Goal: Task Accomplishment & Management: Use online tool/utility

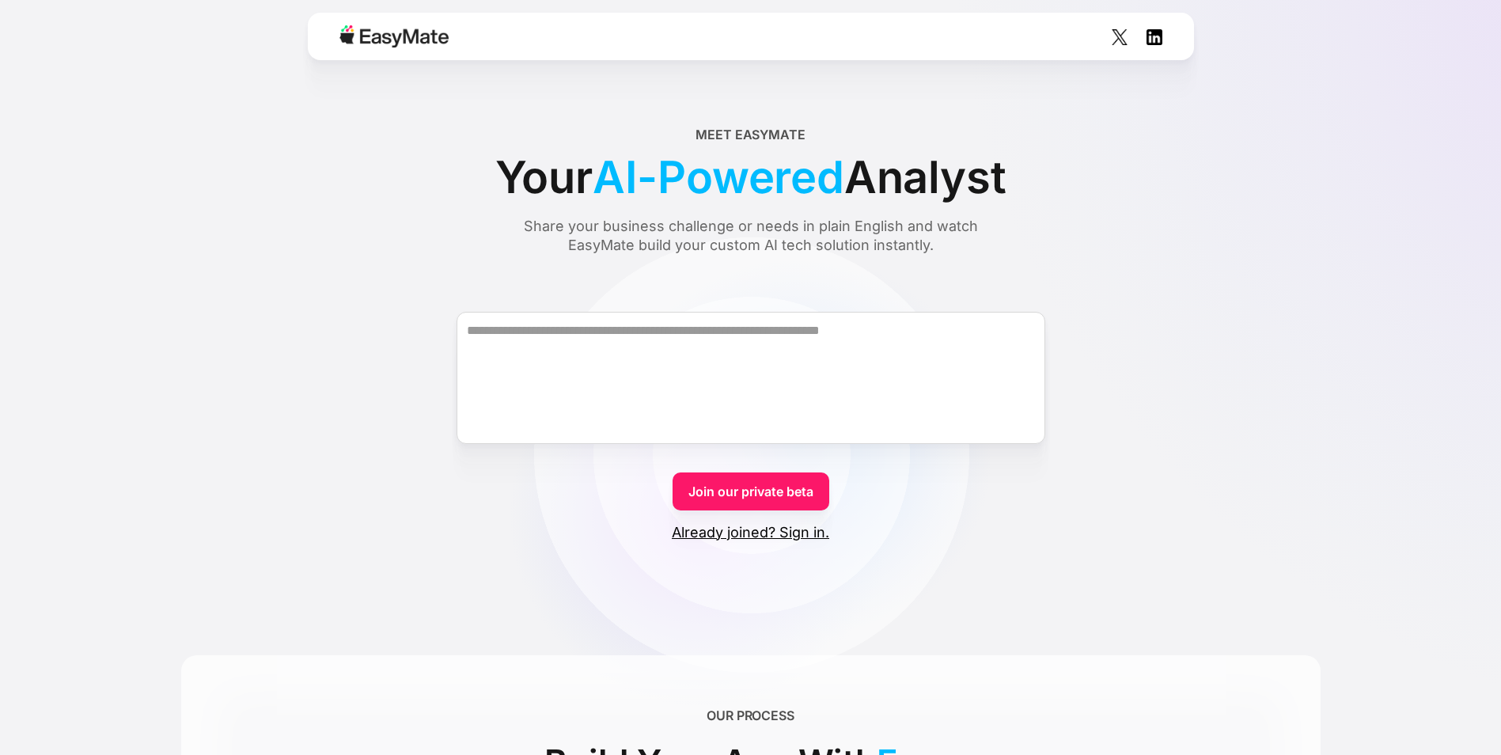
drag, startPoint x: 746, startPoint y: 506, endPoint x: 730, endPoint y: 507, distance: 15.8
click at [746, 505] on link "Join our private beta" at bounding box center [751, 491] width 157 height 38
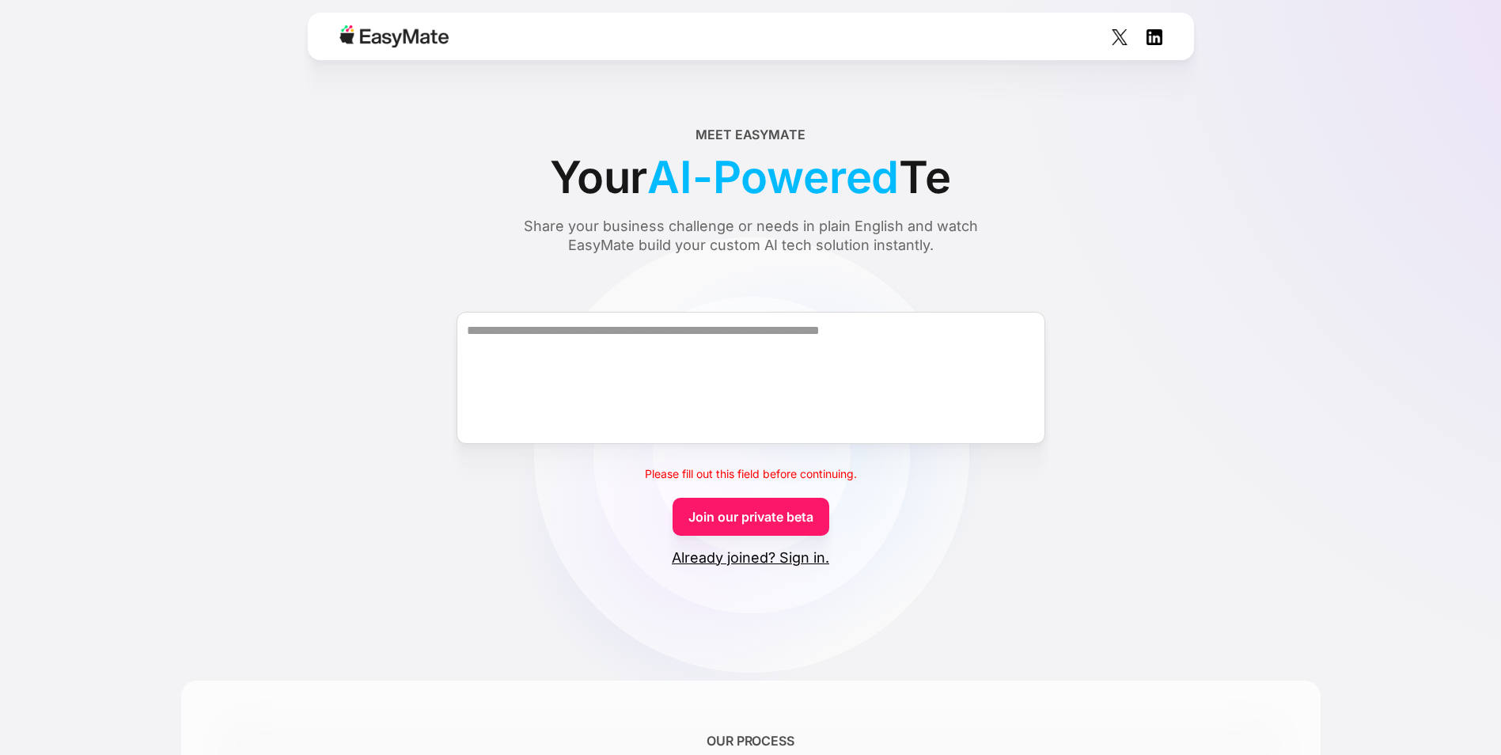
click at [737, 511] on link "Join our private beta" at bounding box center [751, 517] width 157 height 38
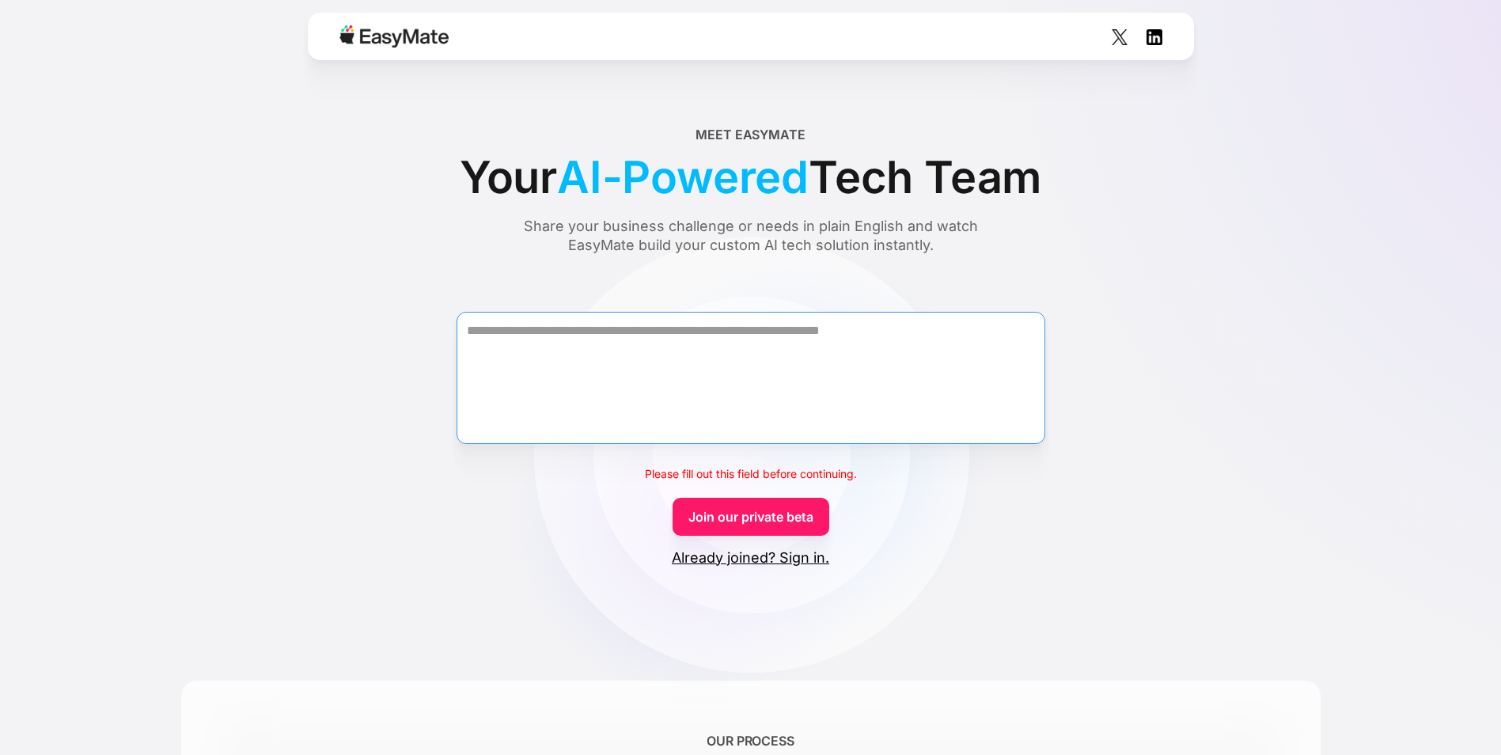
click at [591, 341] on textarea "Form" at bounding box center [751, 378] width 589 height 132
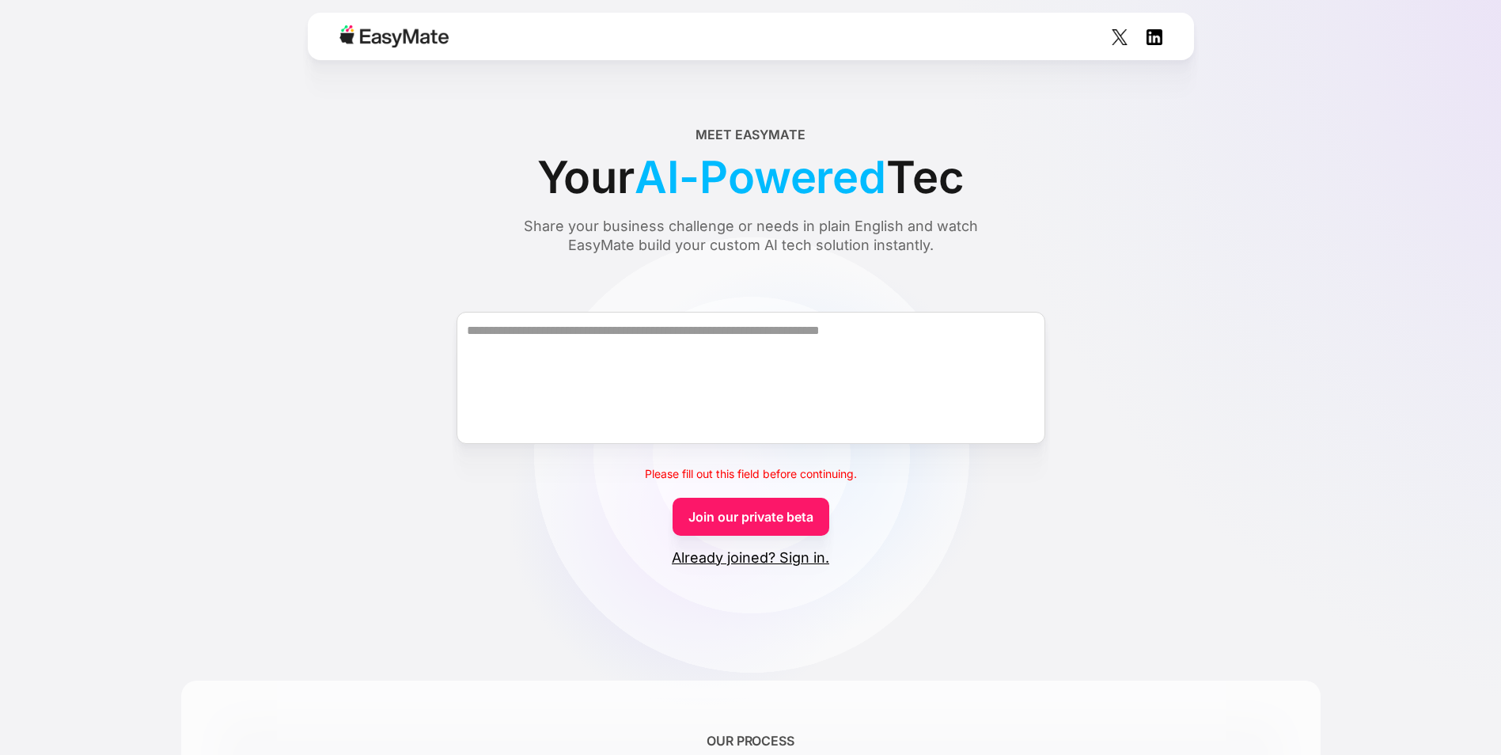
click at [795, 567] on link "Already joined? Sign in." at bounding box center [750, 557] width 157 height 19
click at [795, 560] on link "Already joined? Sign in." at bounding box center [750, 557] width 157 height 19
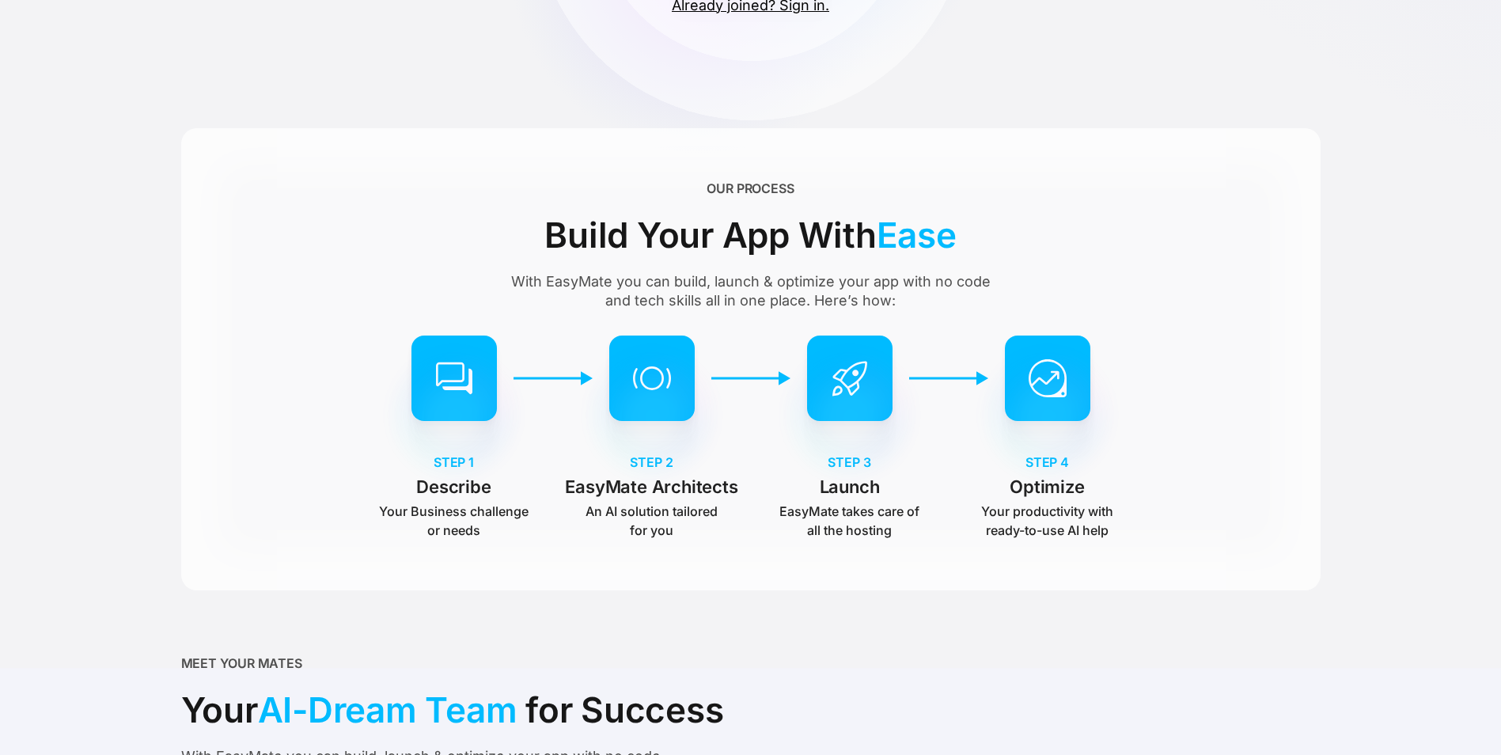
scroll to position [554, 0]
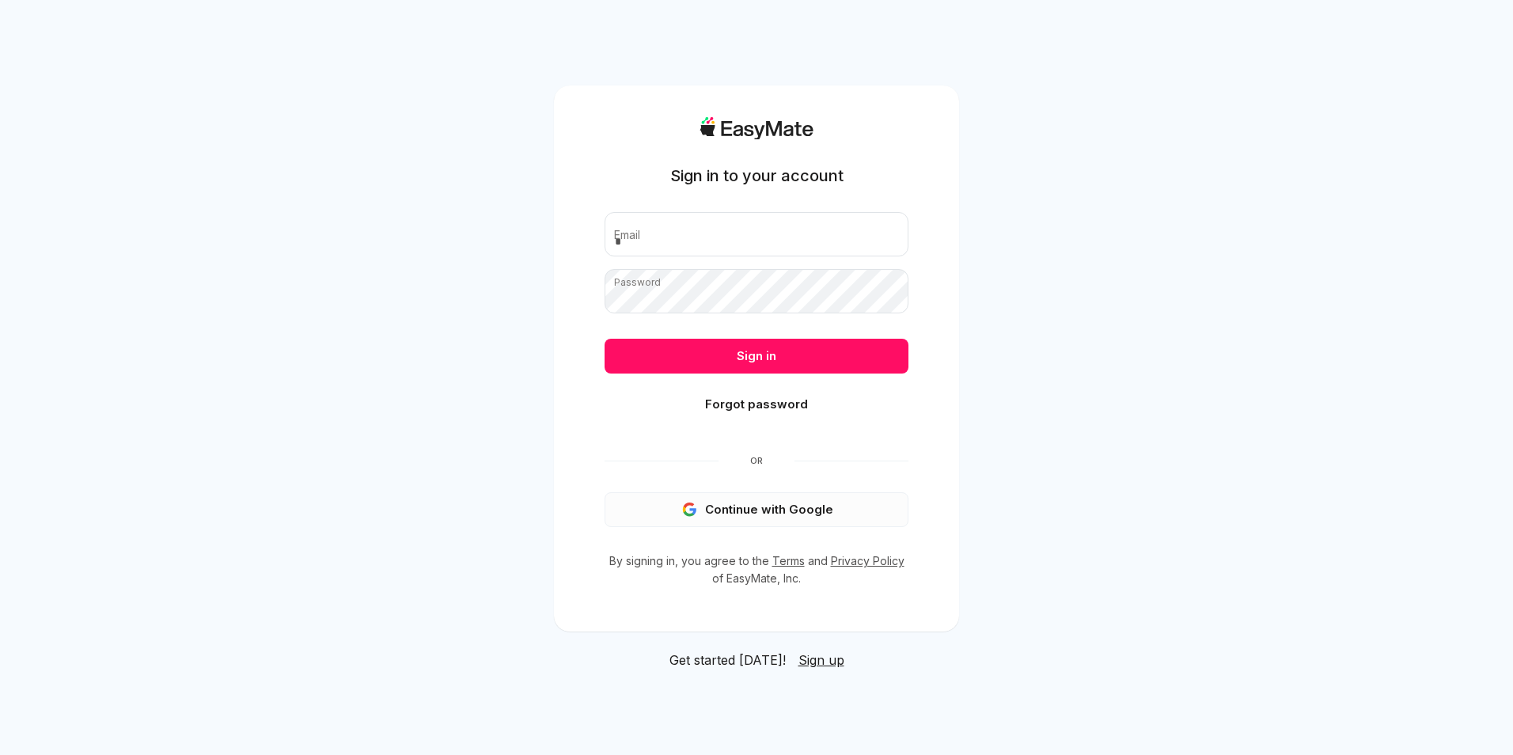
click at [827, 516] on button "Continue with Google" at bounding box center [757, 509] width 304 height 35
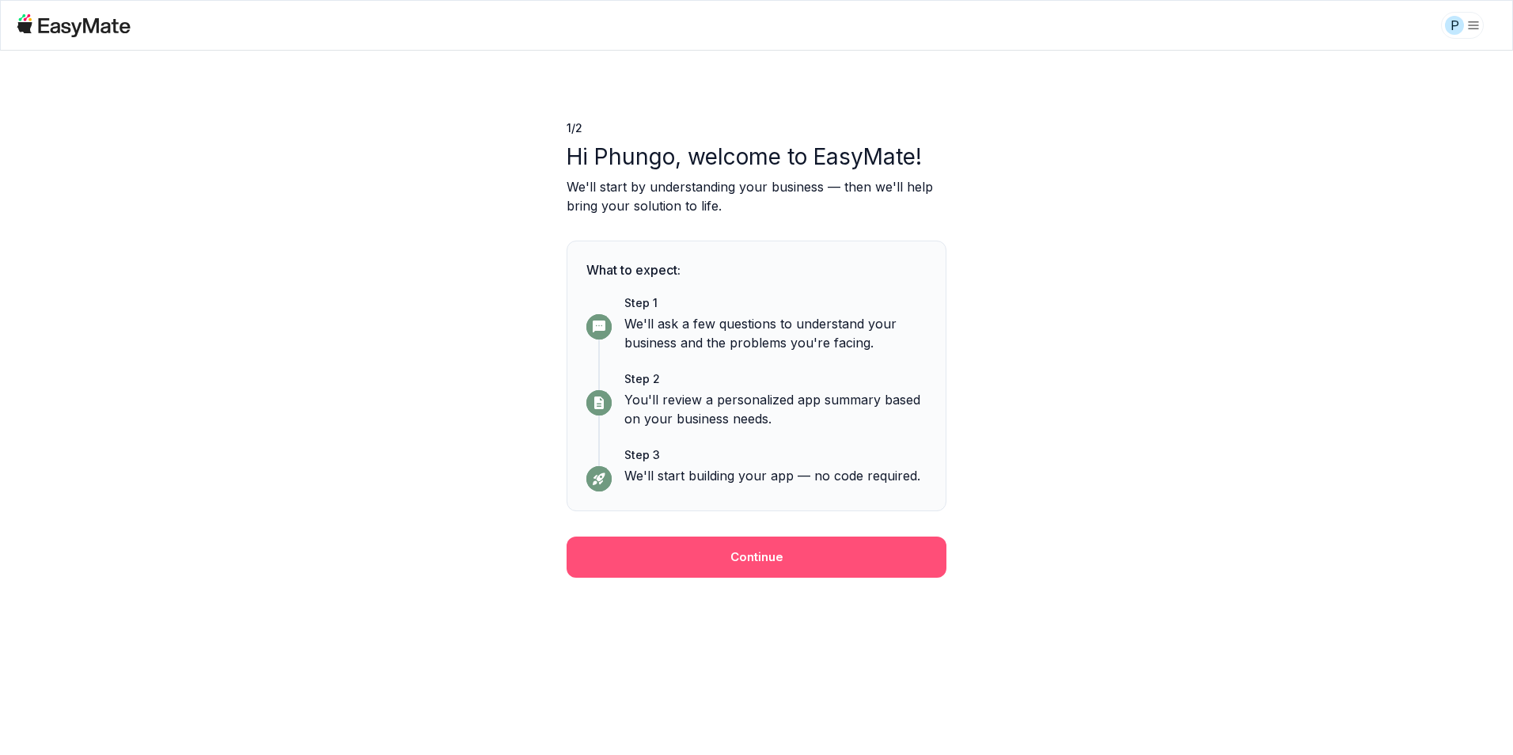
click at [873, 555] on button "Continue" at bounding box center [757, 557] width 380 height 41
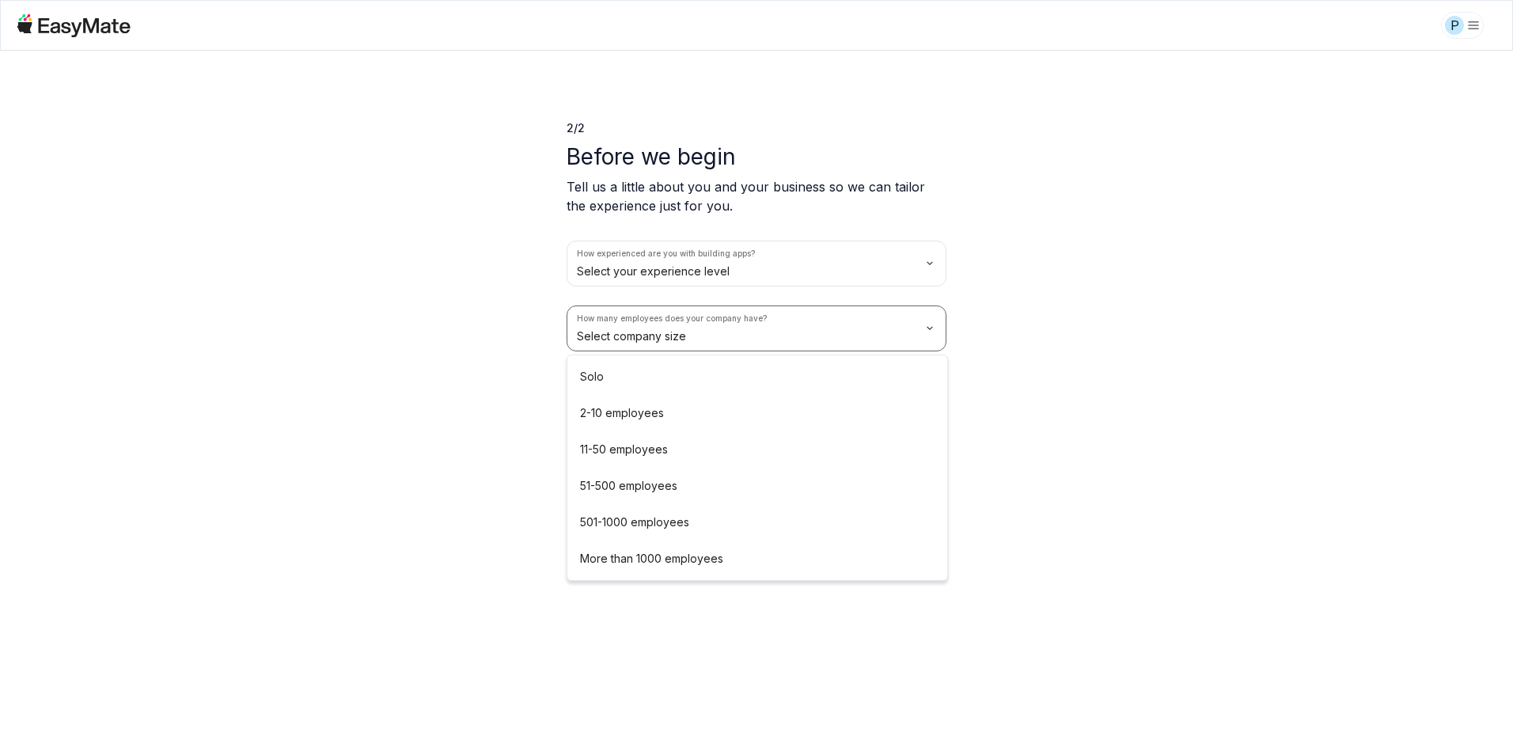
click at [685, 340] on html "P 2 / 2 Before we begin Tell us a little about you and your business so we can …" at bounding box center [756, 377] width 1513 height 755
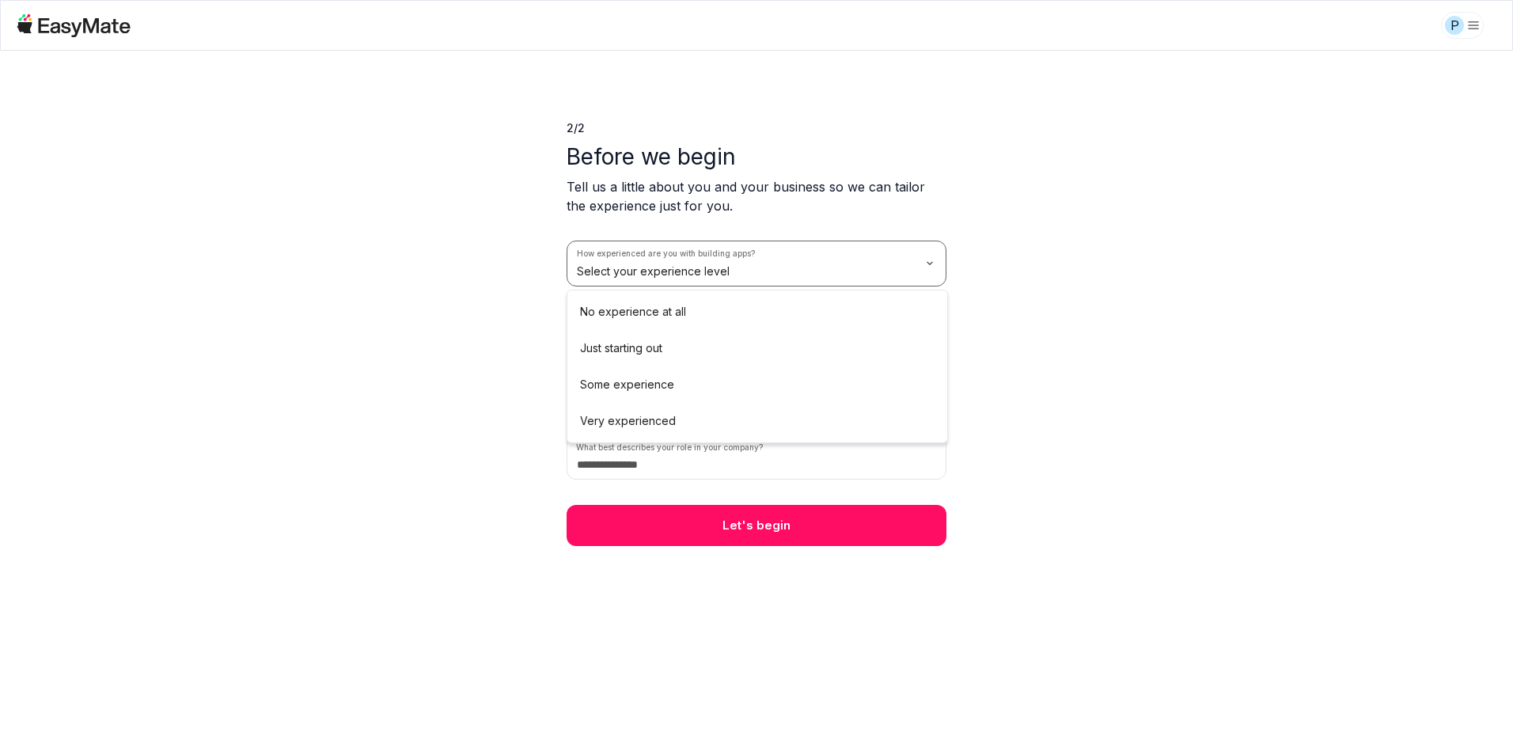
click at [681, 283] on html "P 2 / 2 Before we begin Tell us a little about you and your business so we can …" at bounding box center [756, 377] width 1513 height 755
click at [647, 409] on html "P 2 / 2 Before we begin Tell us a little about you and your business so we can …" at bounding box center [756, 377] width 1513 height 755
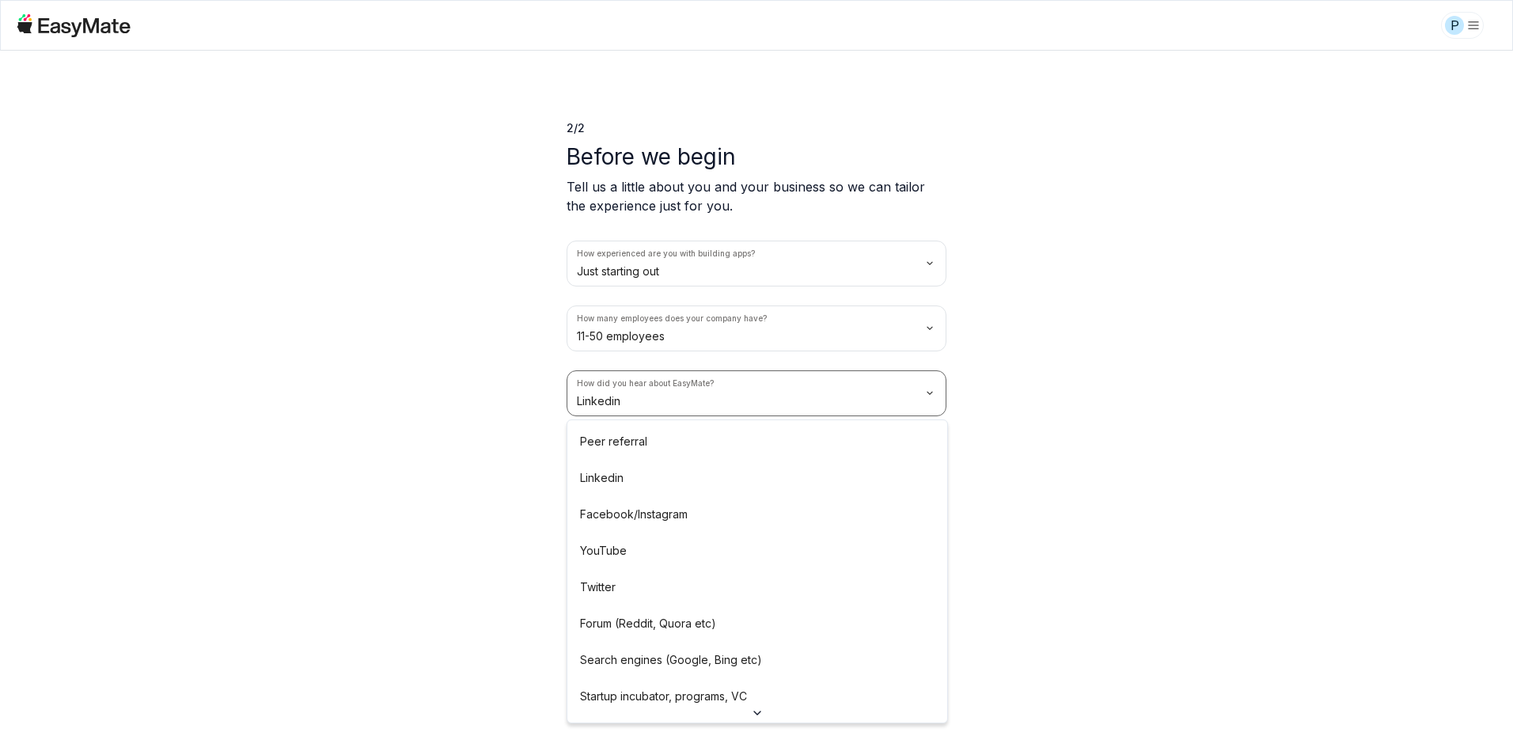
click at [627, 412] on html "P 2 / 2 Before we begin Tell us a little about you and your business so we can …" at bounding box center [756, 377] width 1513 height 755
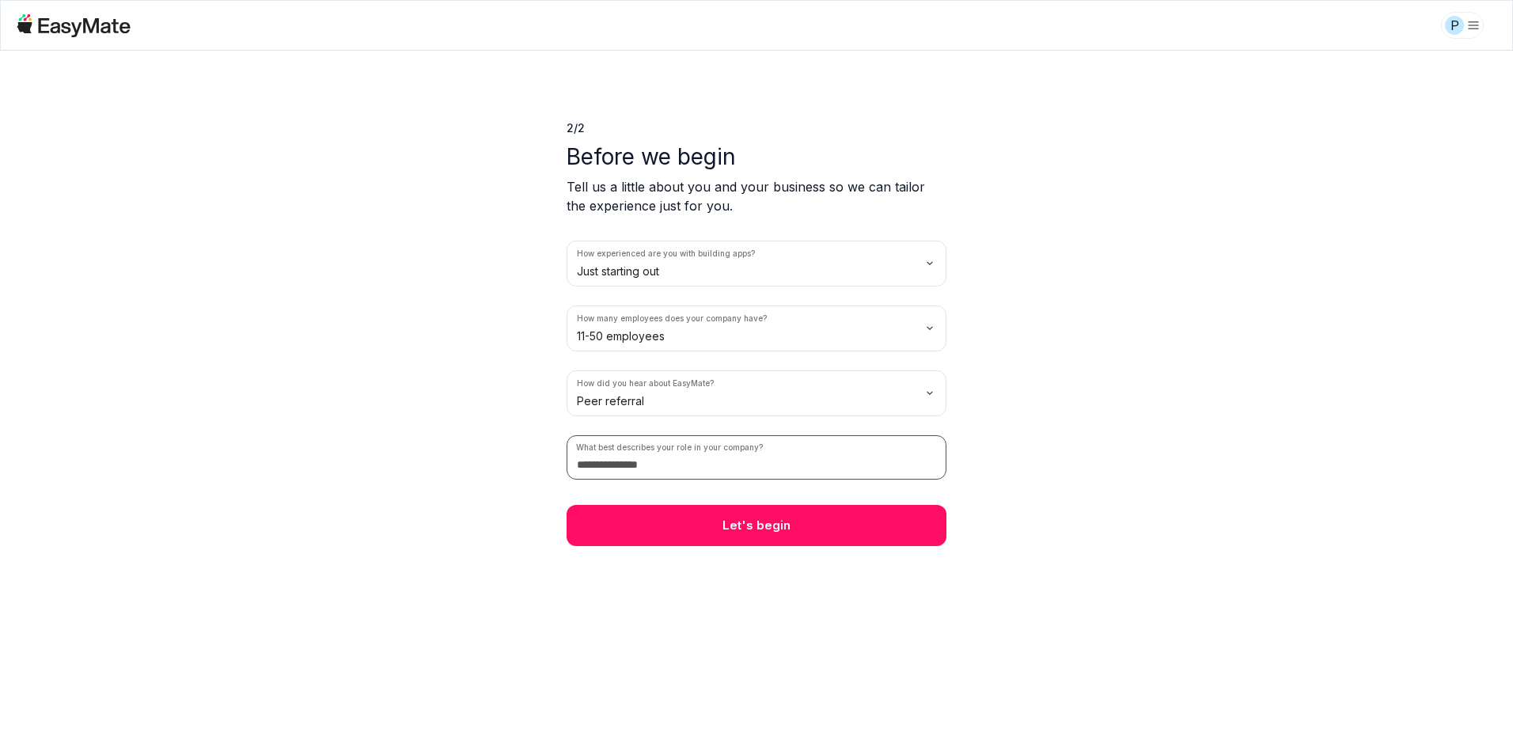
click at [634, 457] on input at bounding box center [757, 457] width 380 height 44
type input "******"
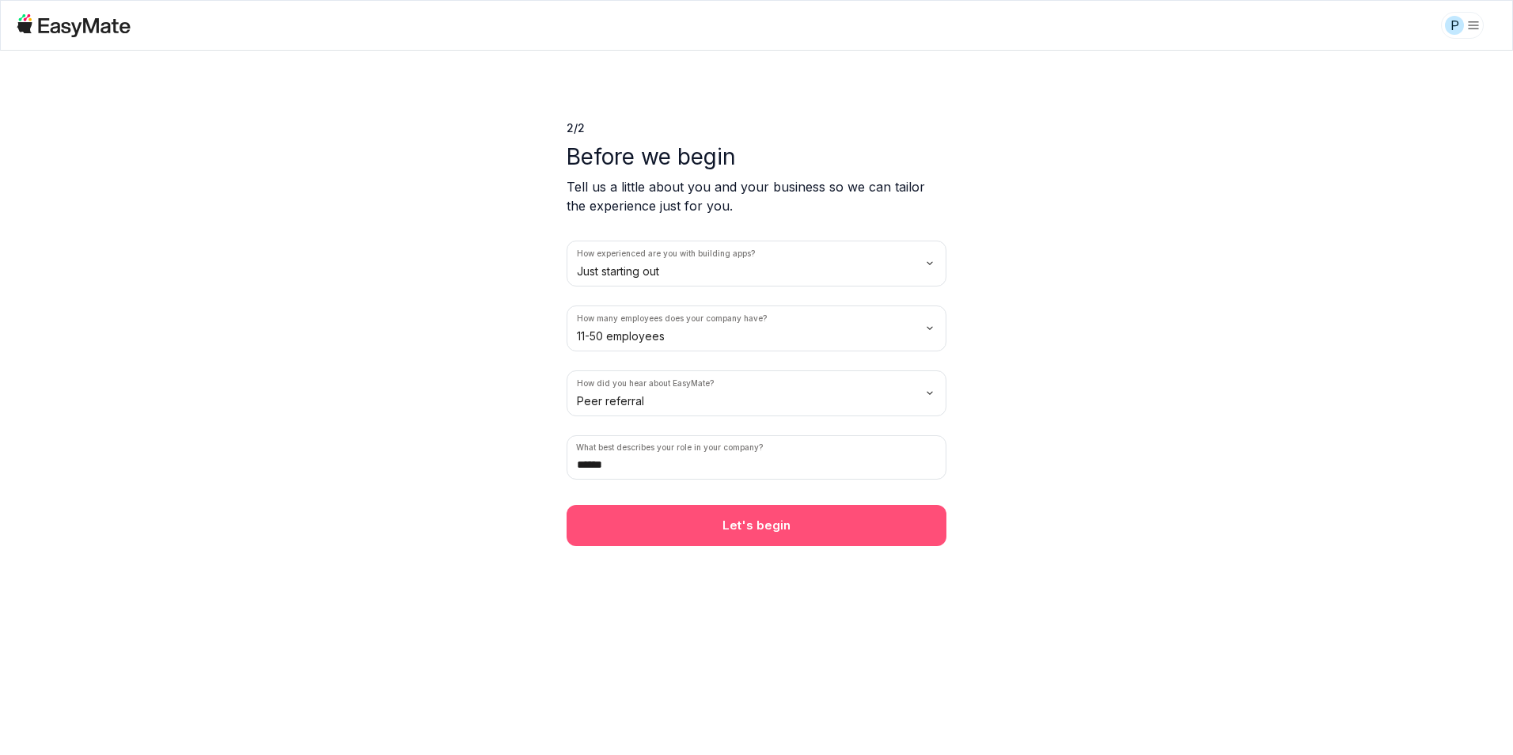
click at [853, 526] on button "Let's begin" at bounding box center [757, 525] width 380 height 41
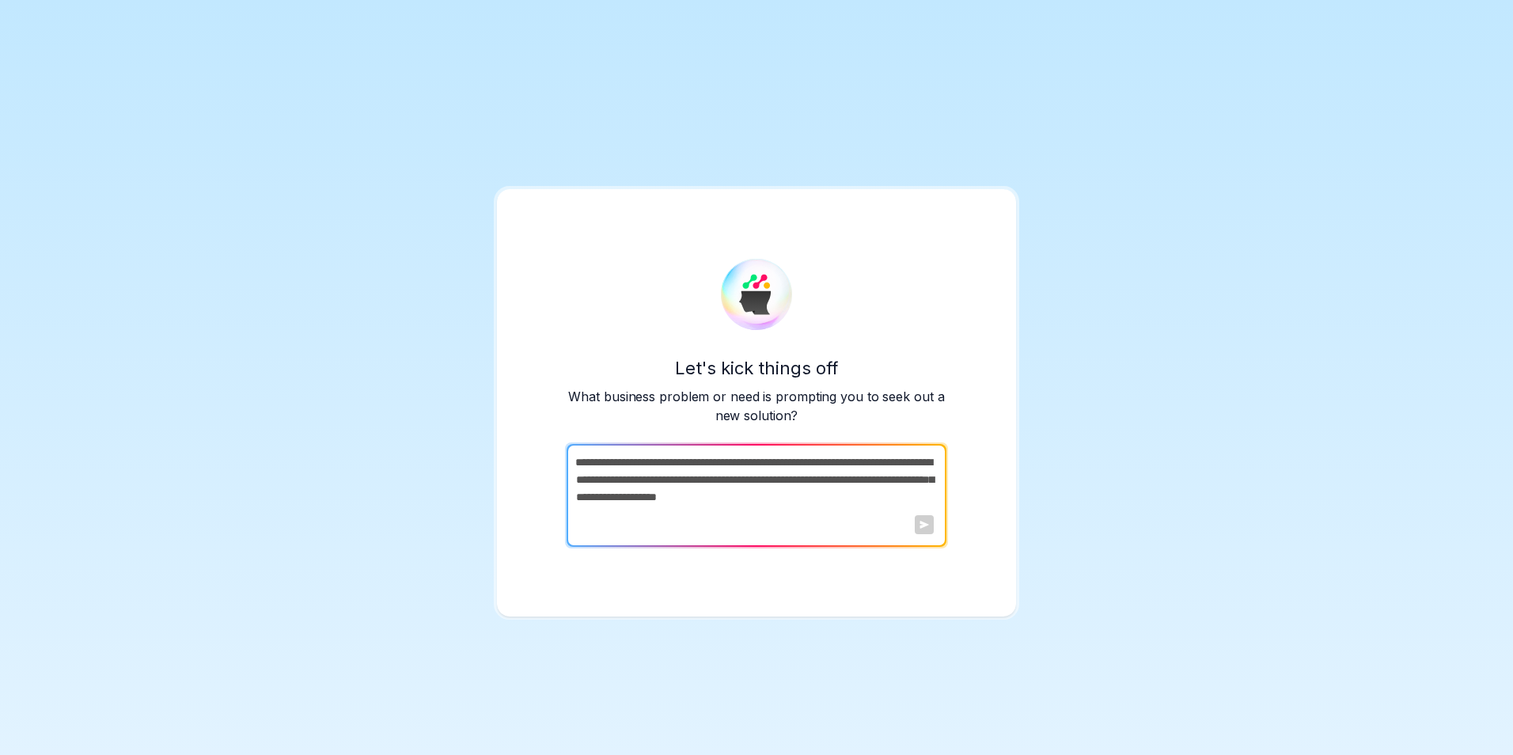
click at [917, 533] on div at bounding box center [924, 524] width 19 height 19
click at [915, 533] on div at bounding box center [924, 524] width 19 height 19
click at [924, 522] on div at bounding box center [924, 524] width 19 height 19
click at [719, 321] on div "Let's kick things off What business problem or need is prompting you to seek ou…" at bounding box center [757, 403] width 380 height 288
click at [925, 529] on div at bounding box center [924, 524] width 19 height 19
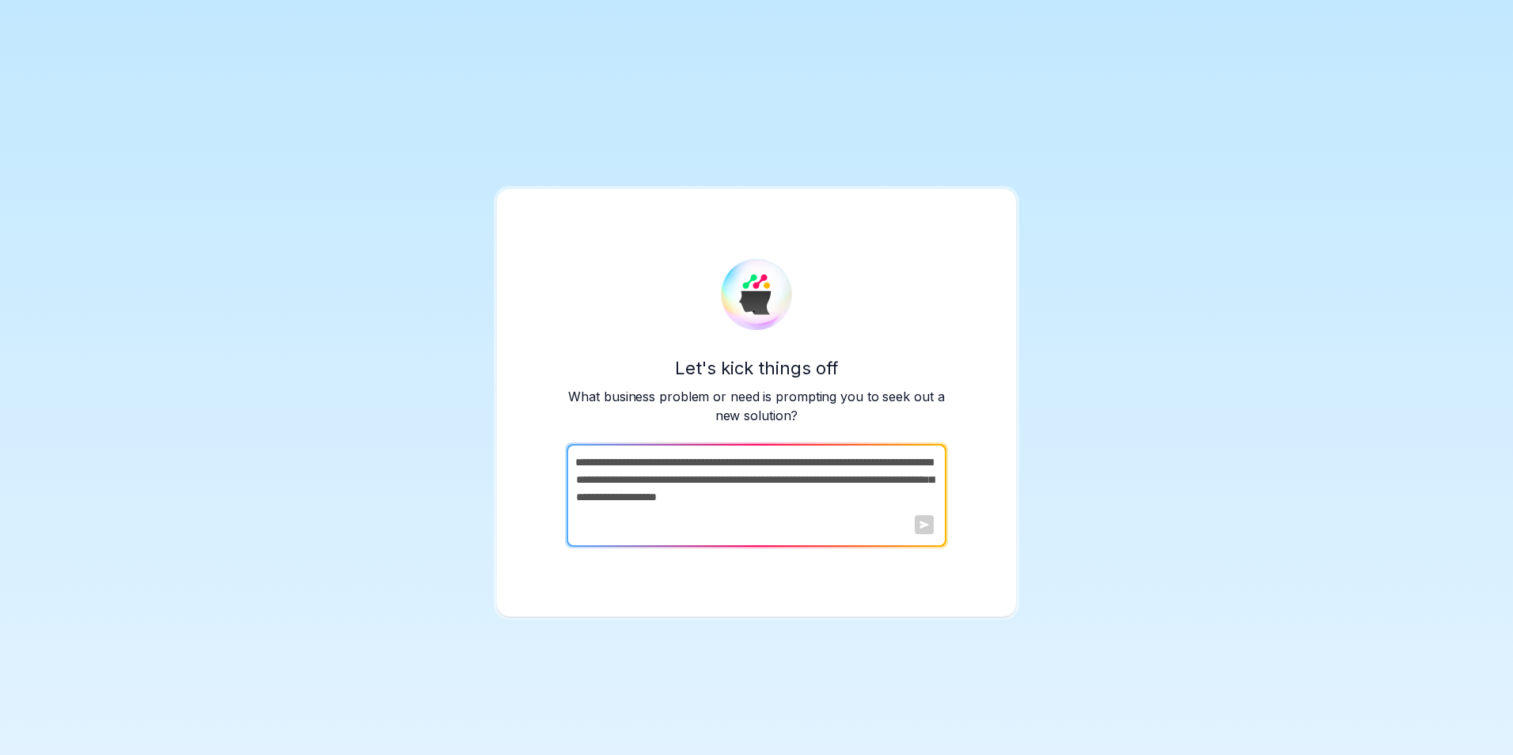
click at [925, 527] on div at bounding box center [924, 524] width 19 height 19
drag, startPoint x: 651, startPoint y: 509, endPoint x: 983, endPoint y: 427, distance: 341.7
click at [985, 425] on div "Let's kick things off What business problem or need is prompting you to seek ou…" at bounding box center [756, 402] width 519 height 427
click at [687, 368] on p "Let's kick things off" at bounding box center [757, 367] width 380 height 25
drag, startPoint x: 814, startPoint y: 465, endPoint x: 821, endPoint y: 473, distance: 10.8
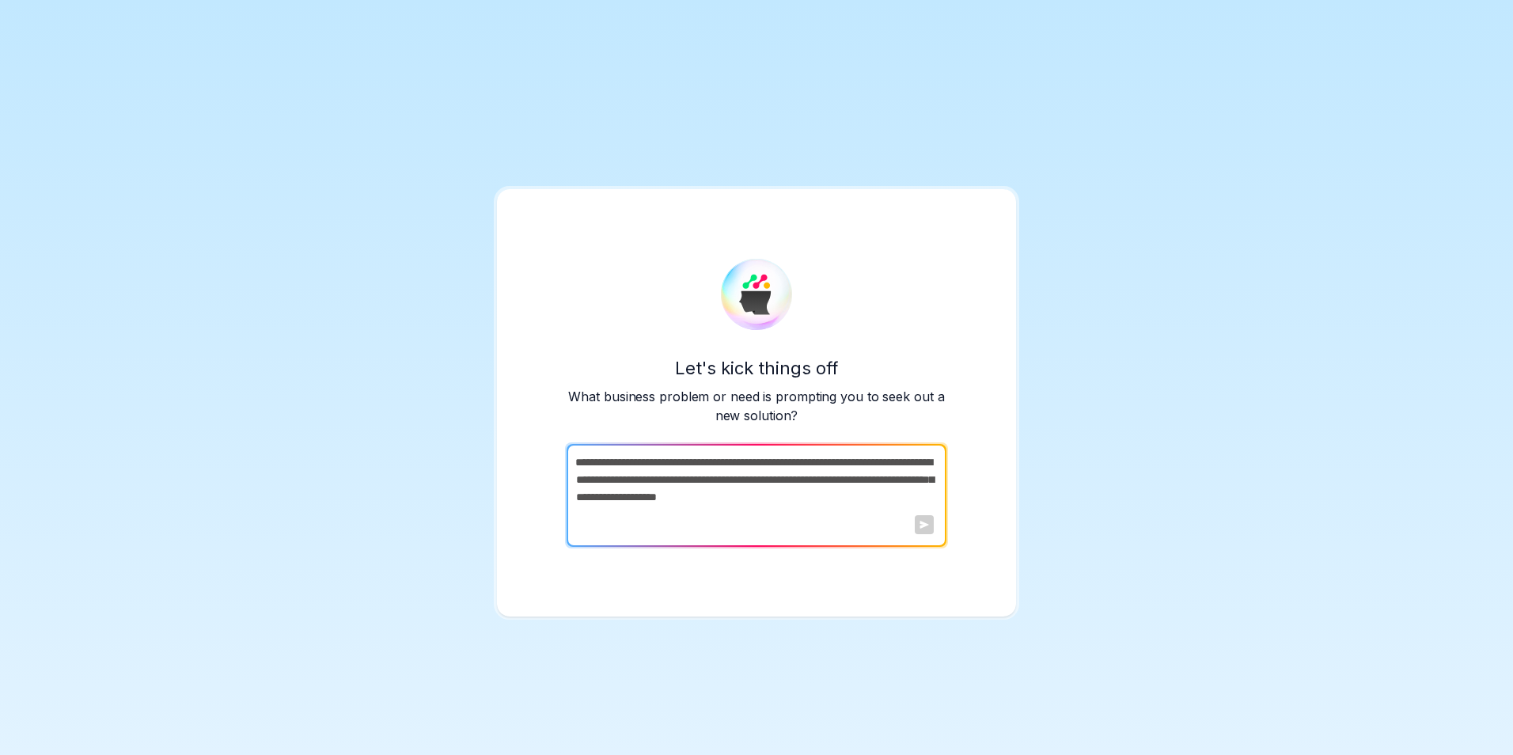
click at [819, 472] on textarea at bounding box center [755, 495] width 377 height 103
drag, startPoint x: 821, startPoint y: 473, endPoint x: 826, endPoint y: 481, distance: 9.2
click at [821, 475] on textarea at bounding box center [755, 495] width 377 height 103
click at [927, 531] on div at bounding box center [924, 524] width 19 height 19
click at [926, 532] on div at bounding box center [924, 524] width 19 height 19
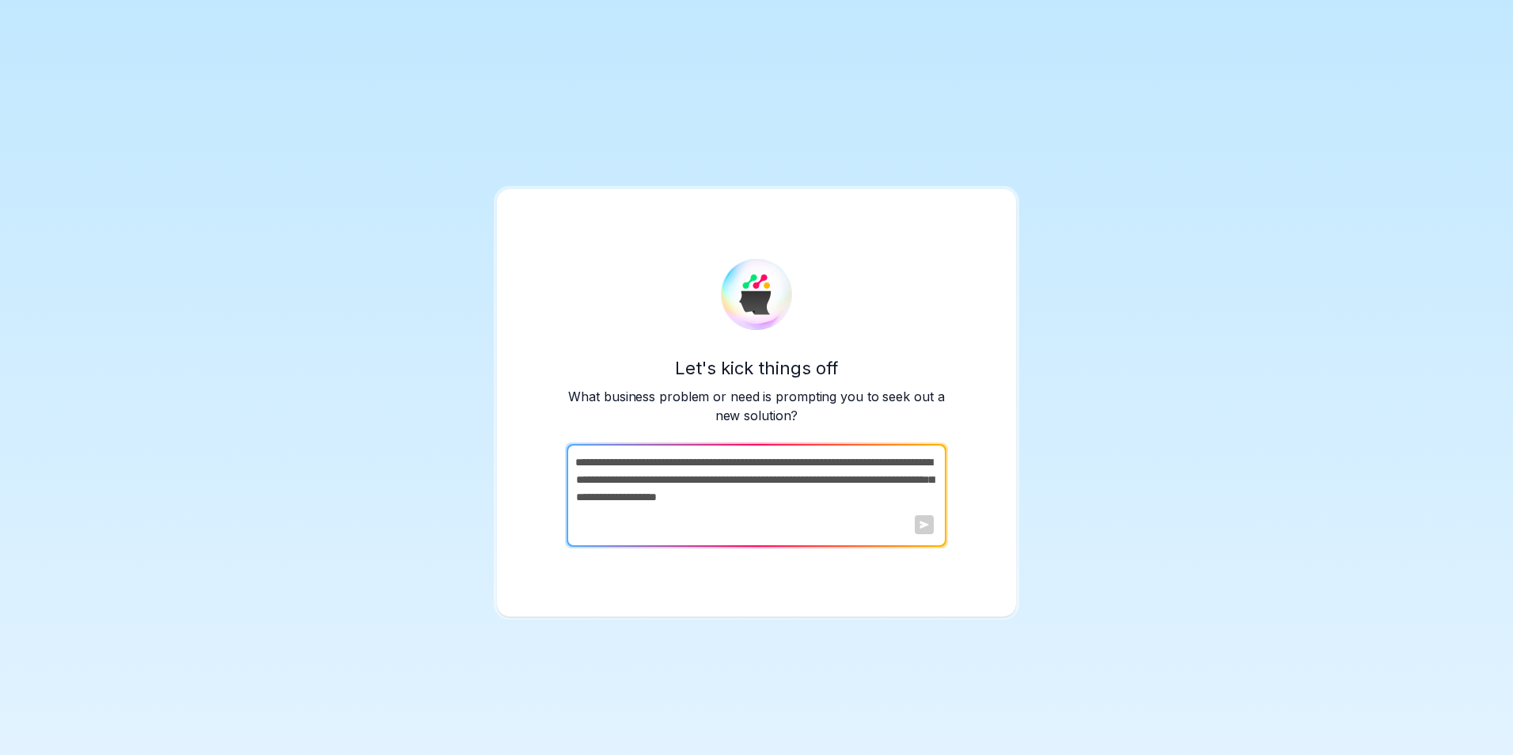
click at [776, 515] on textarea at bounding box center [755, 495] width 377 height 103
click at [923, 530] on div at bounding box center [924, 524] width 19 height 19
drag, startPoint x: 933, startPoint y: 516, endPoint x: 919, endPoint y: 515, distance: 14.3
click at [932, 515] on div at bounding box center [924, 524] width 19 height 19
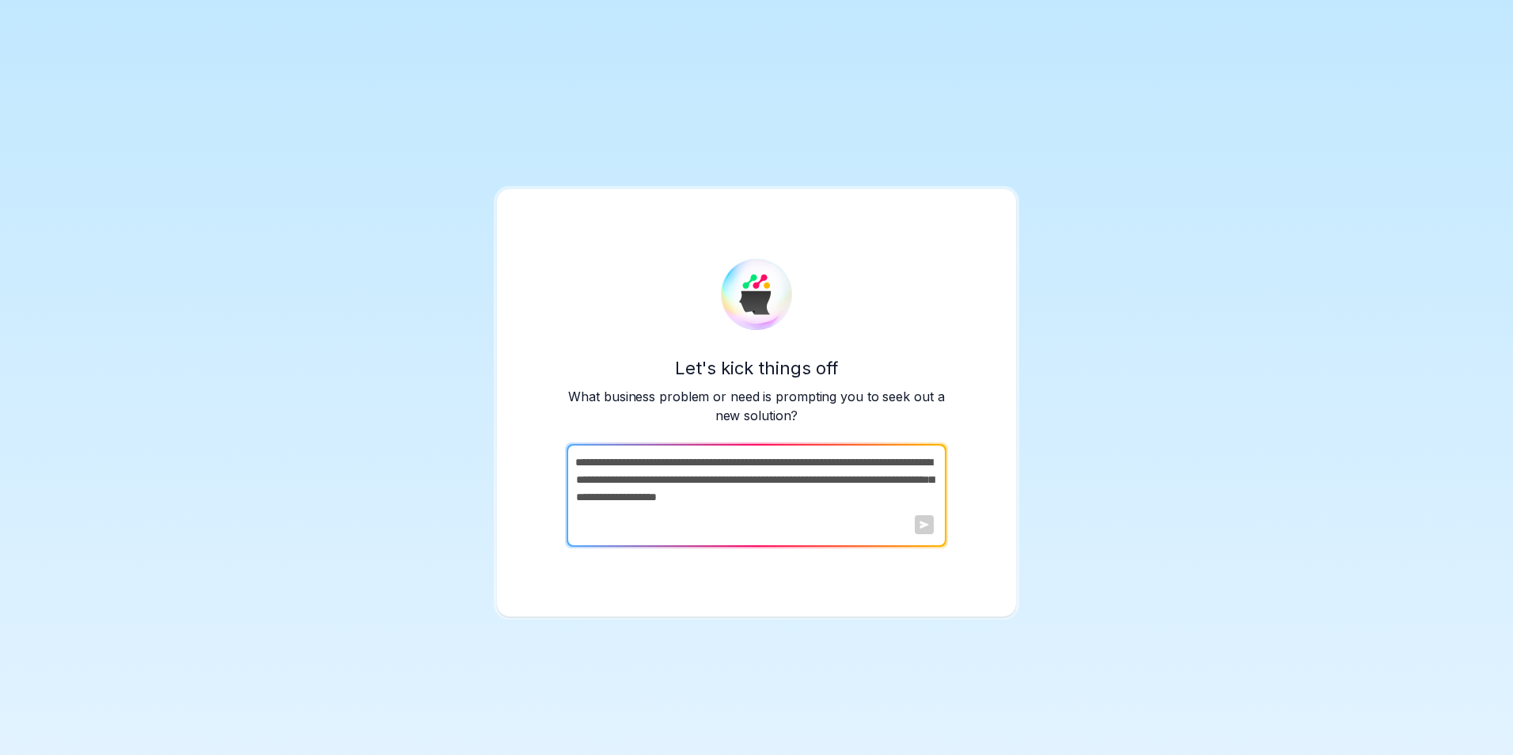
drag, startPoint x: 581, startPoint y: 461, endPoint x: 714, endPoint y: 513, distance: 142.6
click at [713, 512] on textarea at bounding box center [755, 495] width 377 height 103
click at [715, 512] on textarea at bounding box center [755, 495] width 377 height 103
